Goal: Information Seeking & Learning: Find specific fact

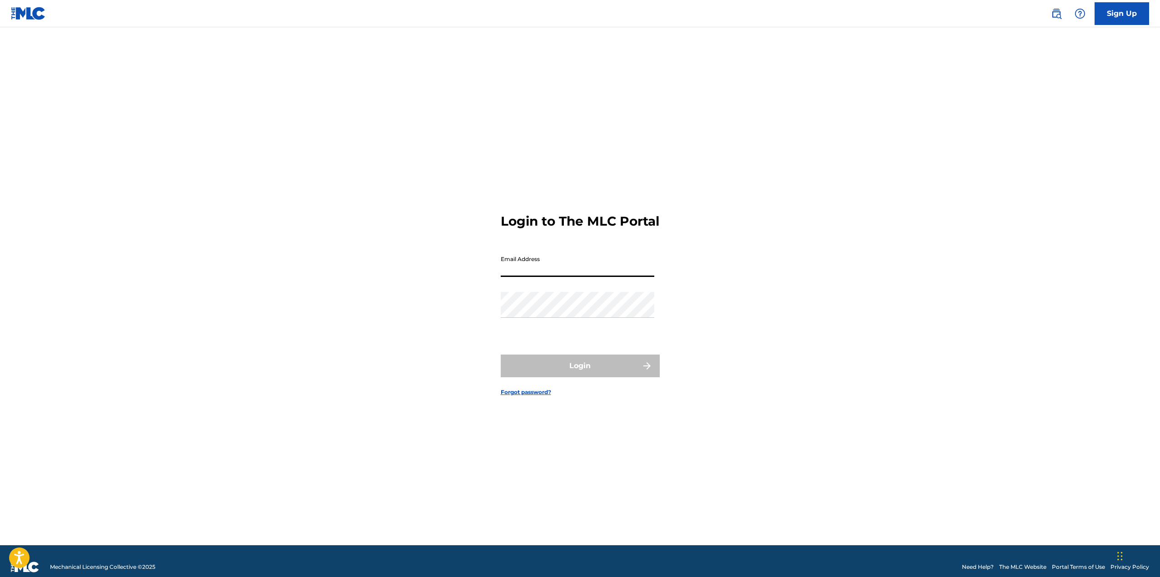
type input "[EMAIL_ADDRESS][PERSON_NAME][DOMAIN_NAME]"
click at [605, 377] on button "Login" at bounding box center [580, 366] width 159 height 23
click at [567, 317] on input "Code" at bounding box center [578, 304] width 154 height 26
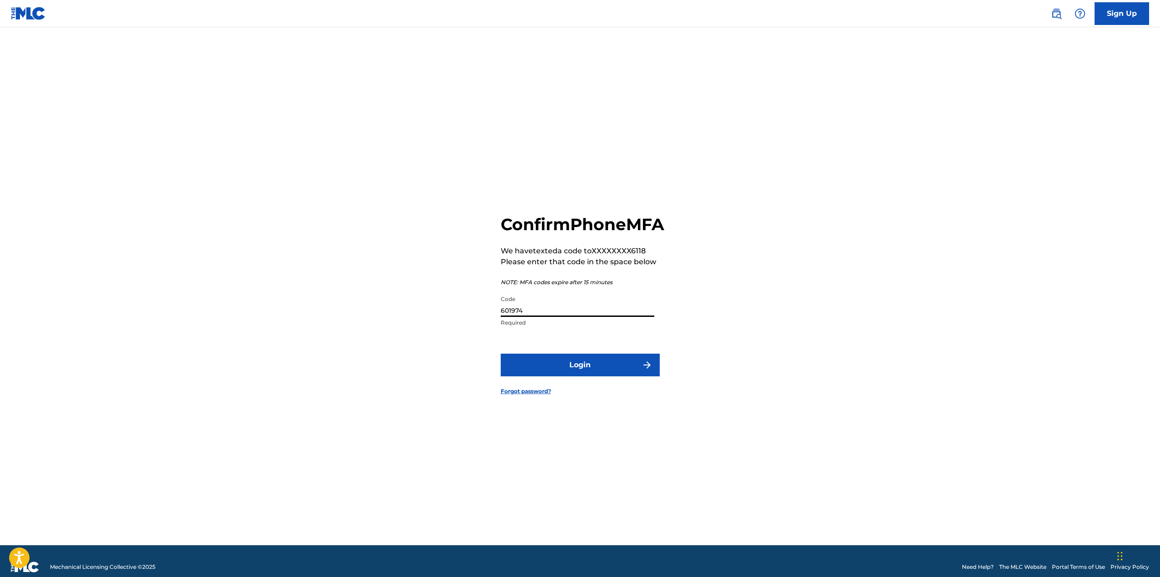
type input "601974"
click at [583, 375] on button "Login" at bounding box center [580, 365] width 159 height 23
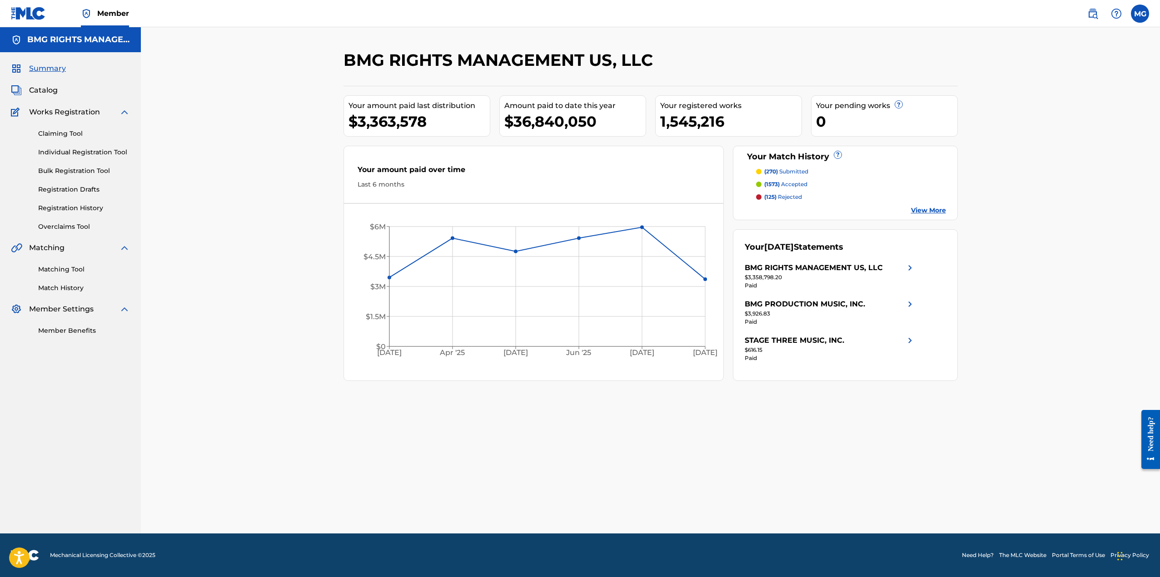
click at [37, 89] on span "Catalog" at bounding box center [43, 90] width 29 height 11
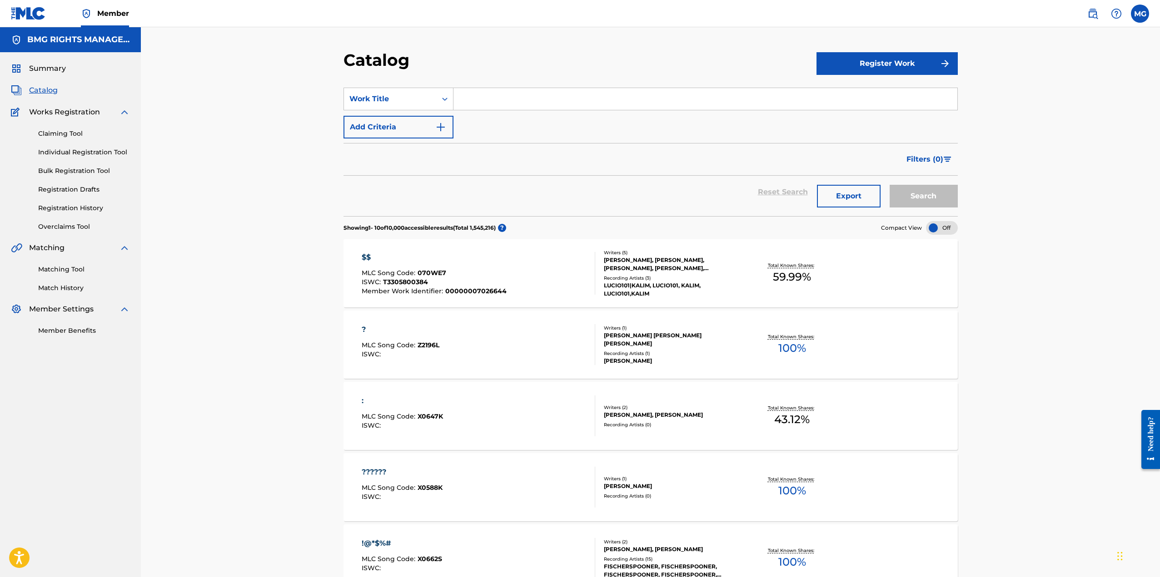
click at [477, 102] on input "Search Form" at bounding box center [705, 99] width 504 height 22
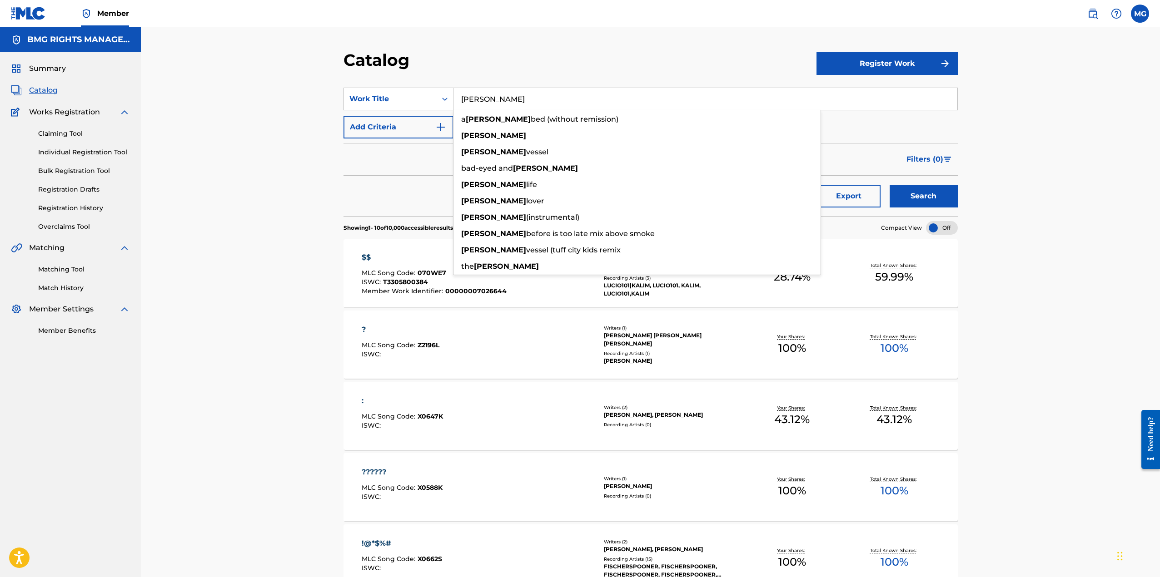
type input "[PERSON_NAME]"
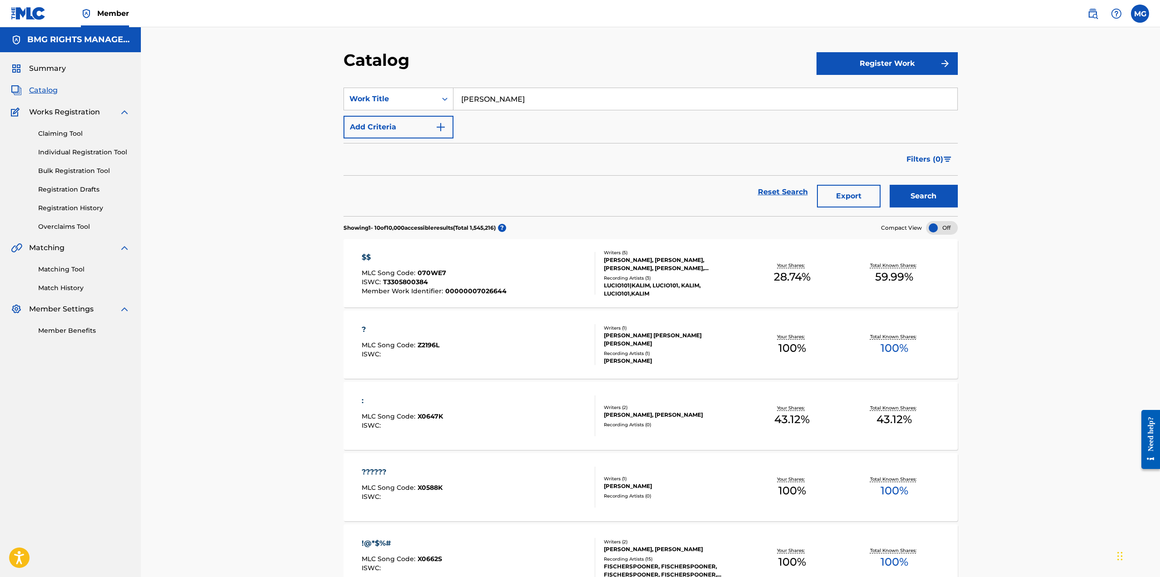
click at [486, 60] on div "Catalog" at bounding box center [579, 63] width 473 height 27
click at [416, 130] on button "Add Criteria" at bounding box center [398, 127] width 110 height 23
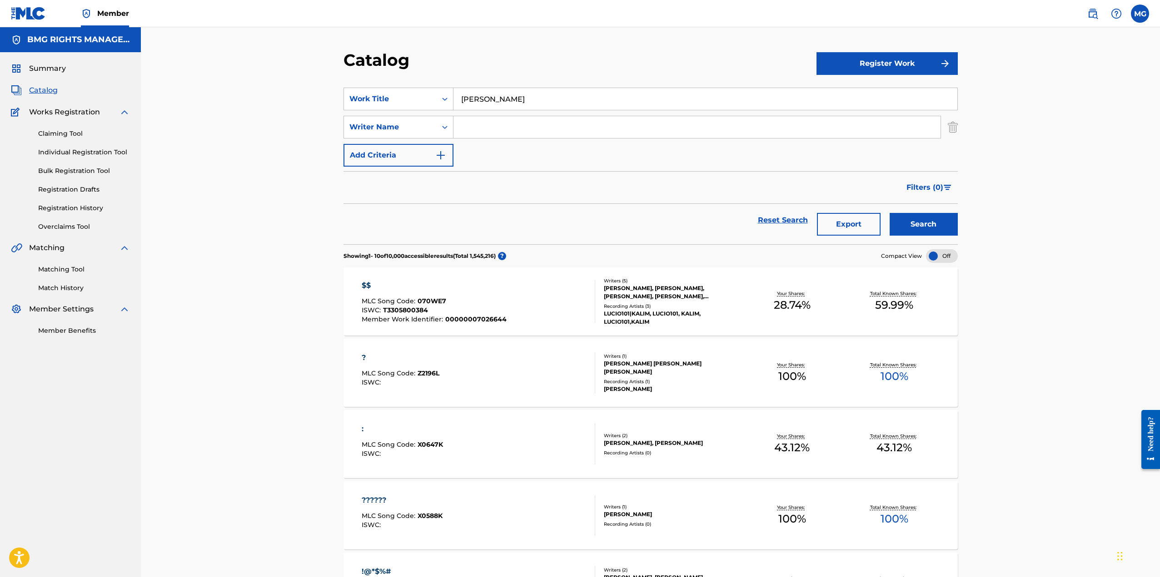
click at [493, 119] on input "Search Form" at bounding box center [696, 127] width 487 height 22
type input "[PERSON_NAME]"
click at [927, 219] on button "Search" at bounding box center [923, 224] width 68 height 23
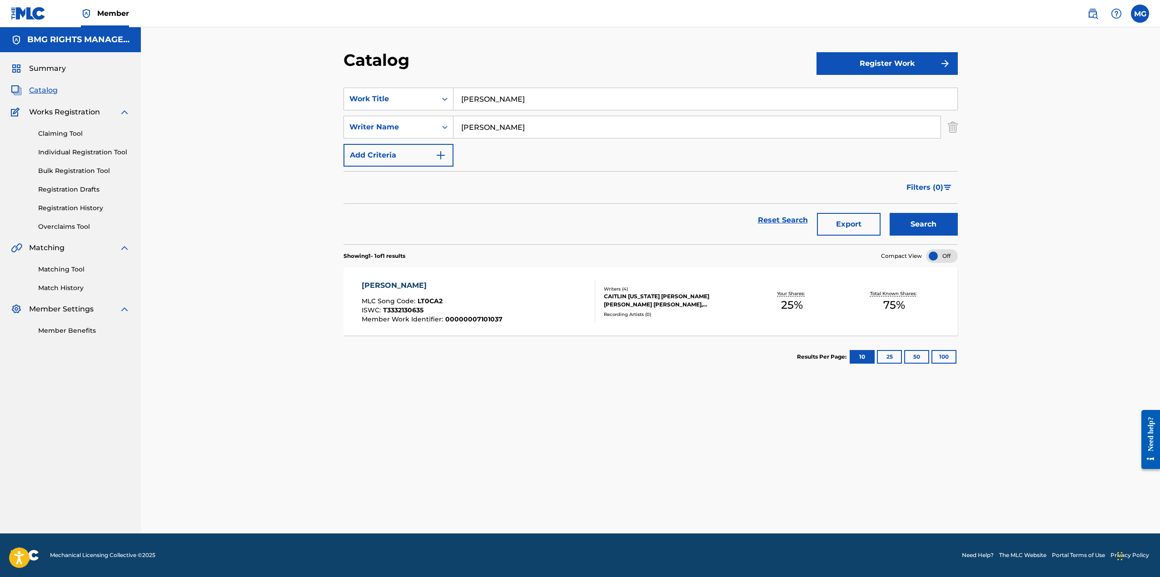
click at [779, 320] on div "[PERSON_NAME] MLC Song Code : LT0CA2 ISWC : T3332130635 Member Work Identifier …" at bounding box center [650, 302] width 614 height 68
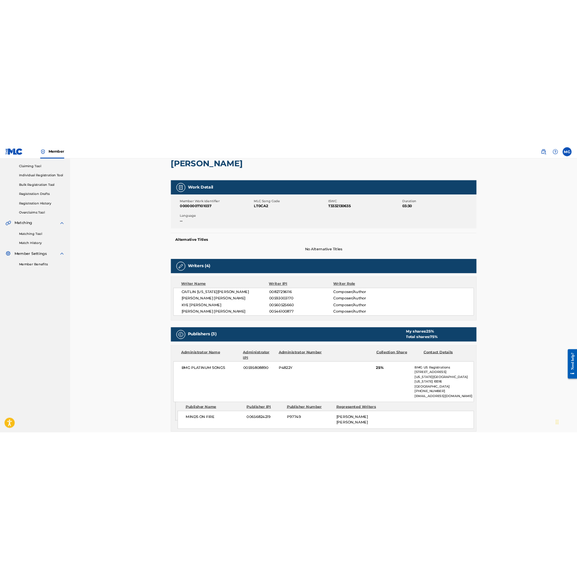
scroll to position [136, 0]
